Goal: Navigation & Orientation: Understand site structure

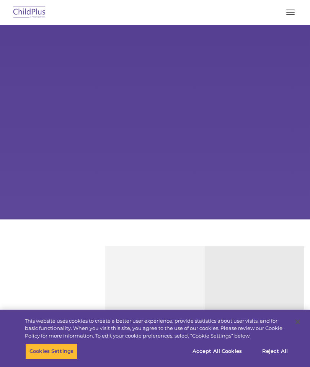
select select "MEDIUM"
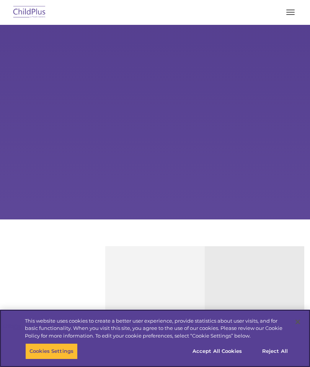
click at [279, 354] on button "Reject All" at bounding box center [275, 352] width 48 height 16
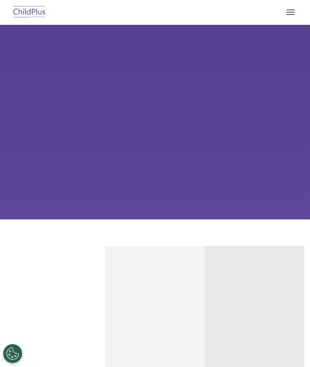
click at [22, 15] on img at bounding box center [29, 12] width 36 height 18
select select "MEDIUM"
click at [297, 11] on button "button" at bounding box center [290, 12] width 16 height 12
click at [291, 14] on button "button" at bounding box center [290, 12] width 16 height 12
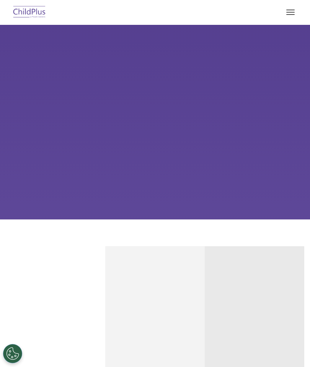
click at [295, 17] on button "button" at bounding box center [290, 12] width 16 height 12
click at [288, 18] on button "button" at bounding box center [290, 12] width 16 height 12
click at [291, 14] on span "button" at bounding box center [290, 14] width 8 height 1
click at [287, 18] on button "button" at bounding box center [290, 12] width 16 height 12
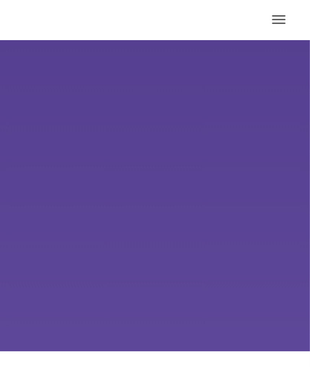
click at [282, 9] on button "button" at bounding box center [290, 12] width 16 height 12
click at [286, 14] on span "button" at bounding box center [290, 14] width 8 height 1
click at [282, 15] on button "button" at bounding box center [290, 12] width 16 height 12
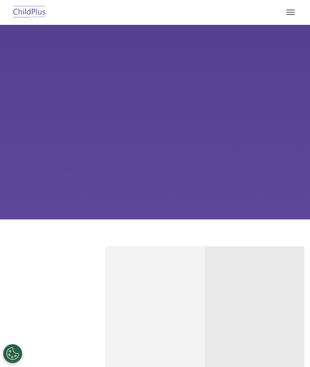
select select "MEDIUM"
click at [236, 315] on icon at bounding box center [254, 308] width 88 height 16
click at [165, 318] on div "Child Development Assessments in ChildPlus Experience and analyze child assessm…" at bounding box center [155, 356] width 88 height 113
click at [51, 316] on div "Reliable Customer Support Need help with ChildPlus? We offer many convenient wa…" at bounding box center [55, 356] width 88 height 113
click at [255, 305] on icon at bounding box center [254, 308] width 88 height 16
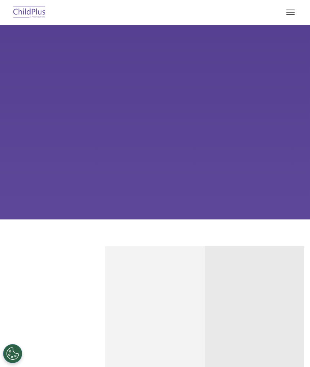
click at [33, 15] on img at bounding box center [29, 12] width 36 height 18
select select "MEDIUM"
click at [4, 359] on button "Cookies Settings" at bounding box center [12, 353] width 19 height 19
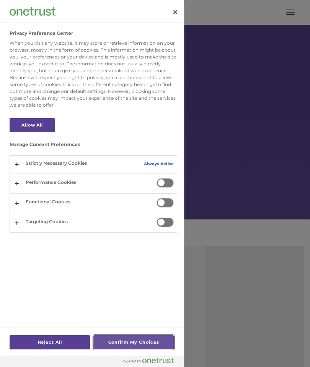
click at [132, 342] on button "Confirm My Choices" at bounding box center [133, 343] width 80 height 14
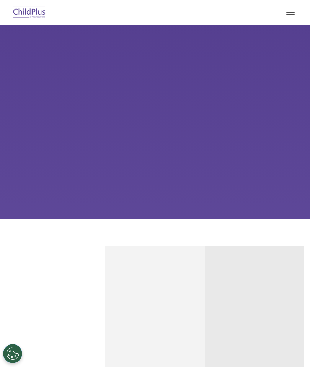
click at [16, 353] on button "Cookies Settings" at bounding box center [12, 353] width 19 height 19
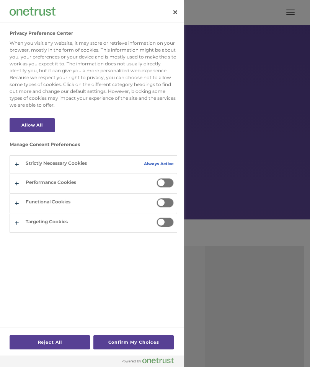
click at [165, 183] on span "Privacy Preference Center" at bounding box center [165, 183] width 17 height 10
click at [157, 178] on input "Performance Cookies" at bounding box center [157, 178] width 0 height 0
click at [166, 202] on span "Privacy Preference Center" at bounding box center [165, 203] width 17 height 10
click at [157, 198] on input "Functional Cookies" at bounding box center [157, 198] width 0 height 0
click at [164, 220] on span "Privacy Preference Center" at bounding box center [165, 223] width 17 height 10
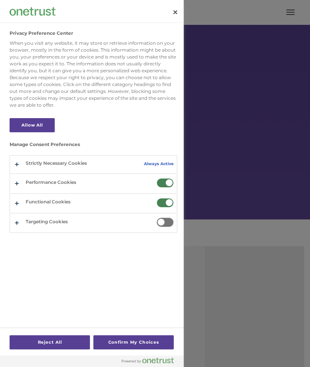
click at [157, 218] on input "Targeting Cookies" at bounding box center [157, 218] width 0 height 0
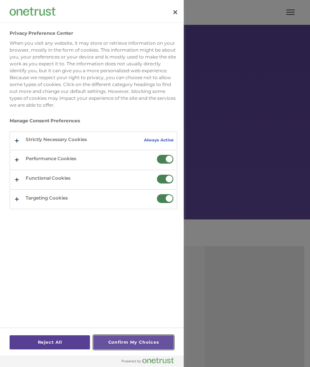
click at [136, 338] on button "Confirm My Choices" at bounding box center [133, 343] width 80 height 14
